Goal: Task Accomplishment & Management: Complete application form

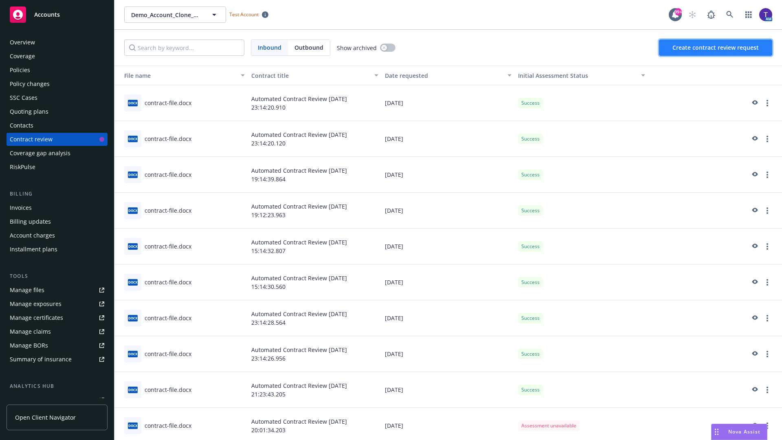
click at [716, 48] on span "Create contract review request" at bounding box center [715, 48] width 86 height 8
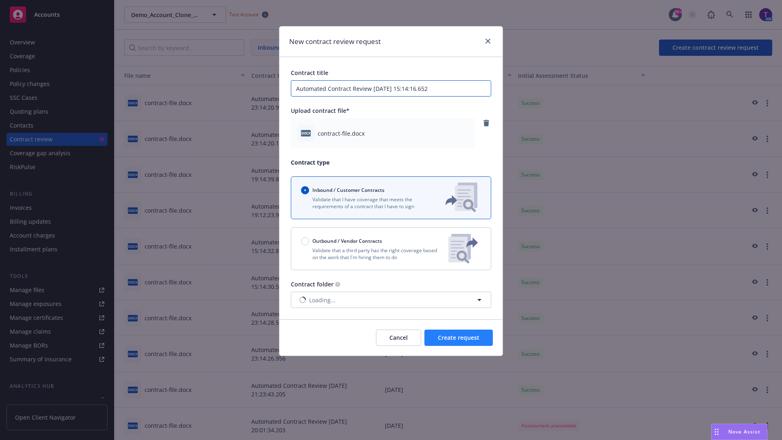
type input "Automated Contract Review [DATE] 15:14:16.652"
click at [458, 337] on span "Create request" at bounding box center [459, 337] width 42 height 8
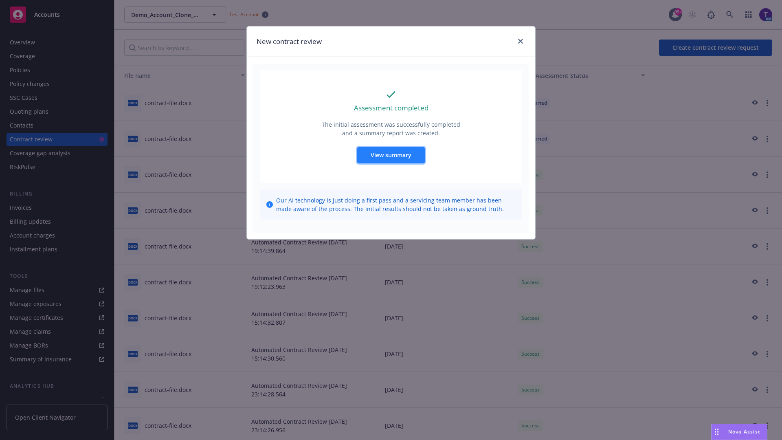
click at [390, 155] on span "View summary" at bounding box center [390, 155] width 41 height 8
